Goal: Task Accomplishment & Management: Manage account settings

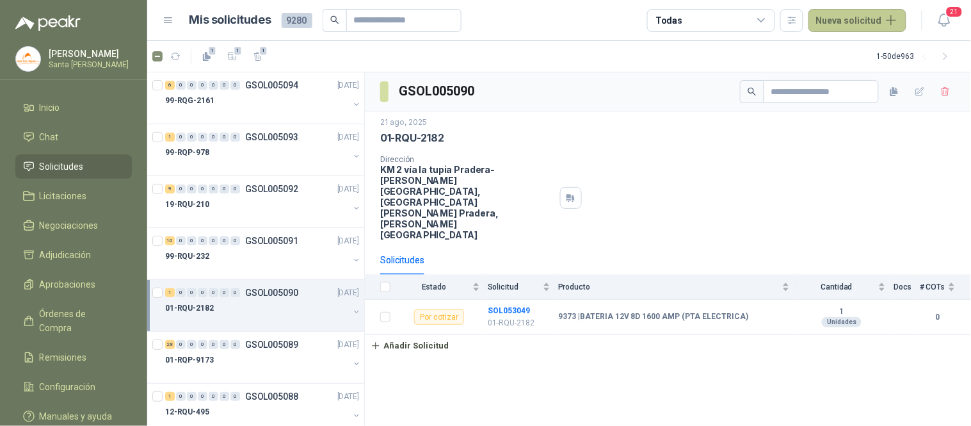
click at [848, 24] on button "Nueva solicitud" at bounding box center [857, 20] width 98 height 23
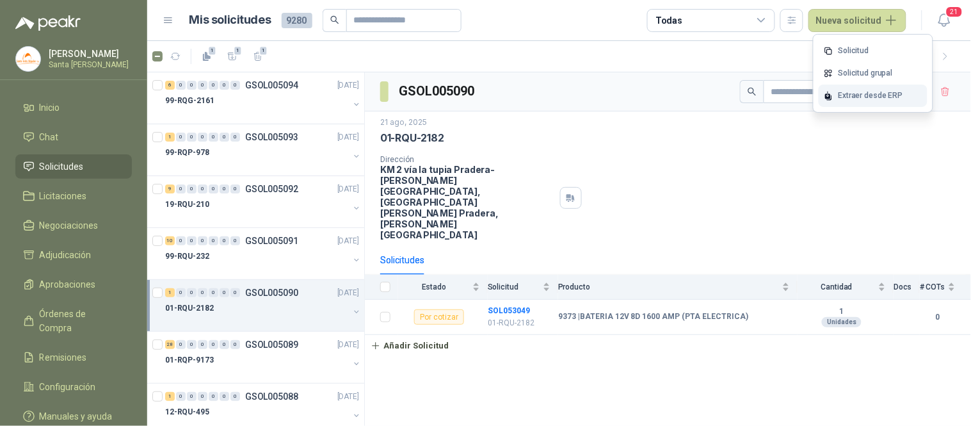
click at [862, 91] on div "Extraer desde ERP" at bounding box center [872, 95] width 109 height 22
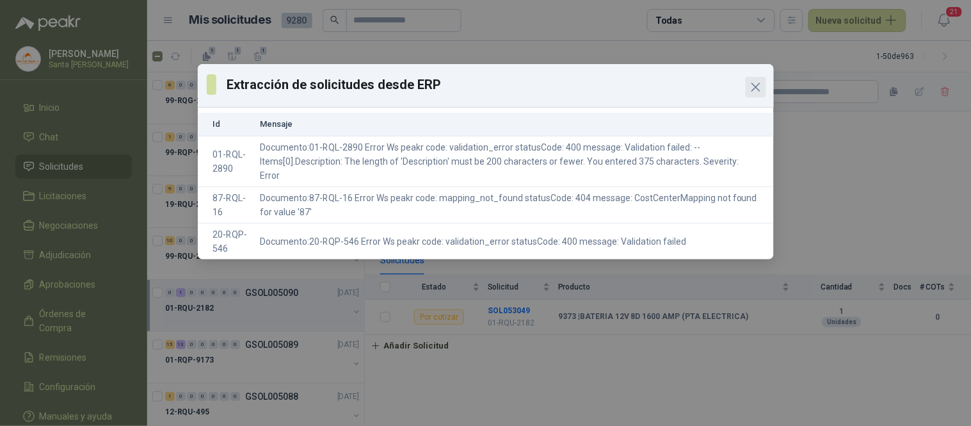
click at [752, 86] on icon "Close" at bounding box center [755, 86] width 15 height 15
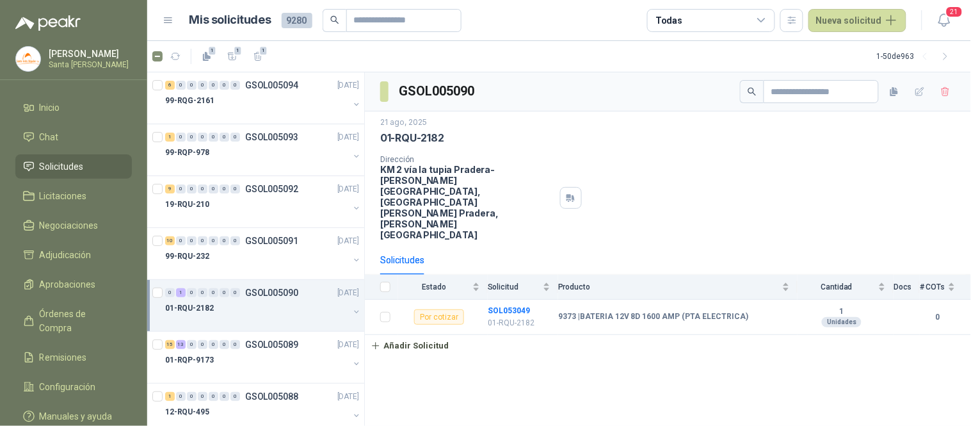
click at [210, 314] on p "01-RQU-2182" at bounding box center [189, 308] width 49 height 12
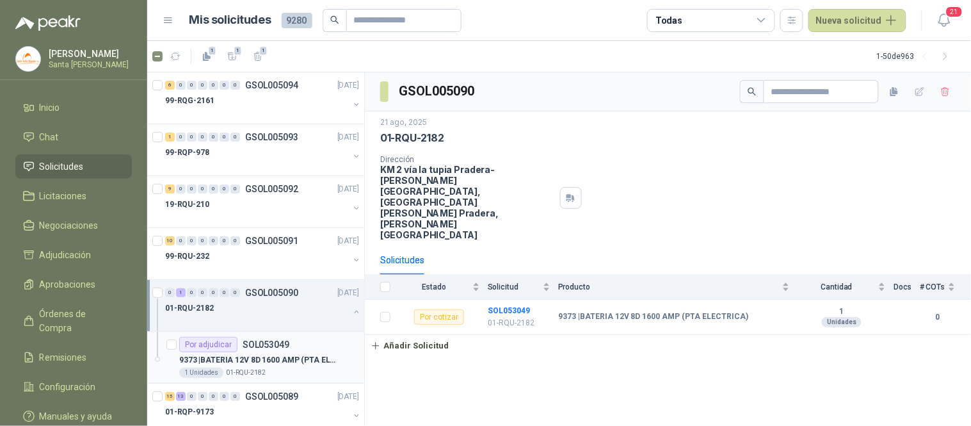
click at [266, 342] on p "SOL053049" at bounding box center [266, 344] width 47 height 9
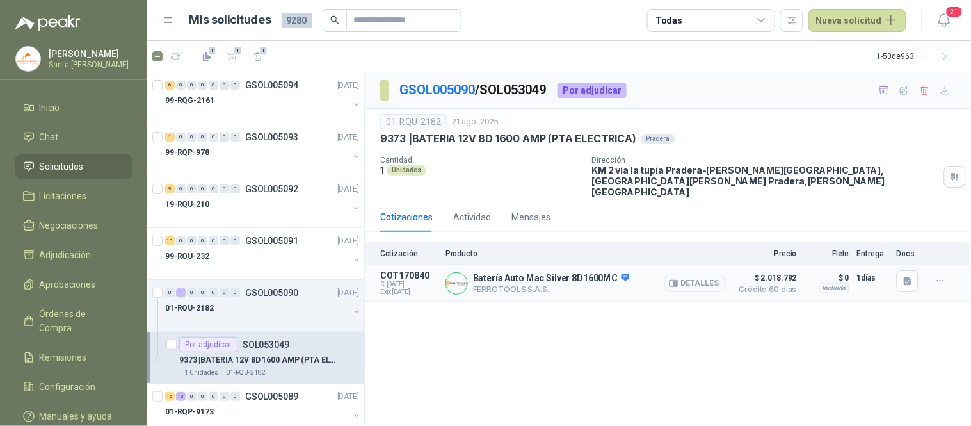
click at [692, 275] on button "Detalles" at bounding box center [695, 283] width 60 height 17
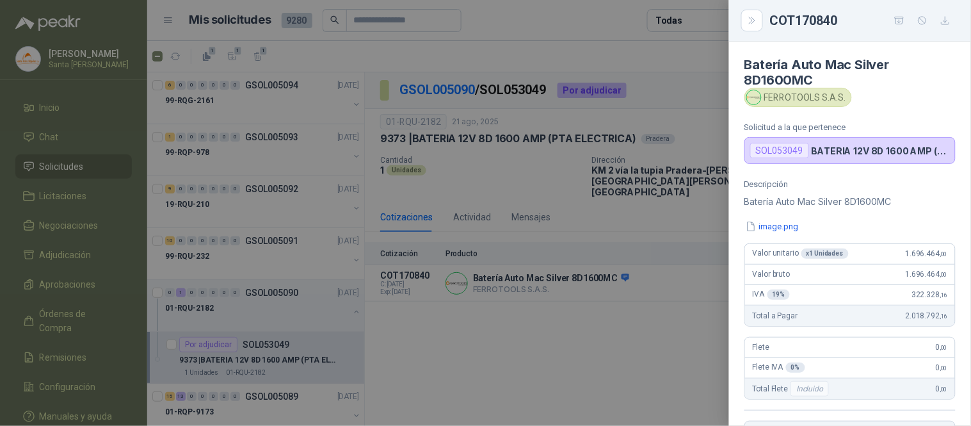
click at [746, 33] on div "COT170840" at bounding box center [850, 21] width 242 height 42
click at [747, 29] on button "Close" at bounding box center [752, 21] width 22 height 22
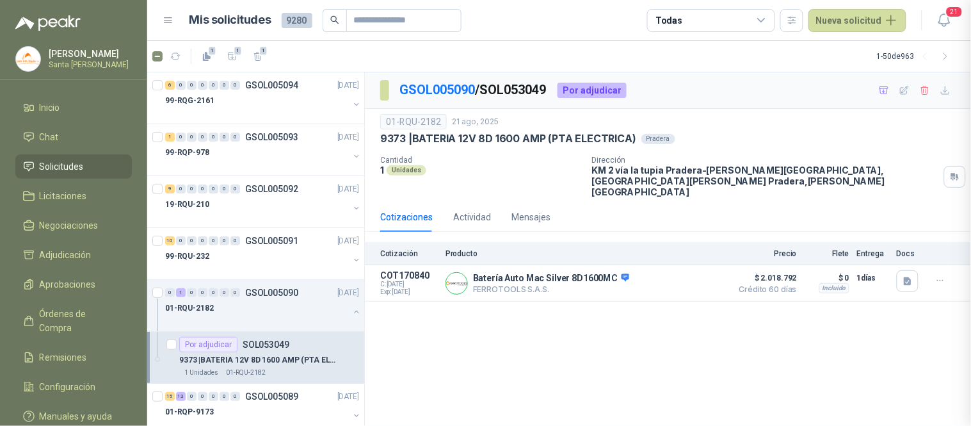
scroll to position [272, 0]
